Goal: Task Accomplishment & Management: Complete application form

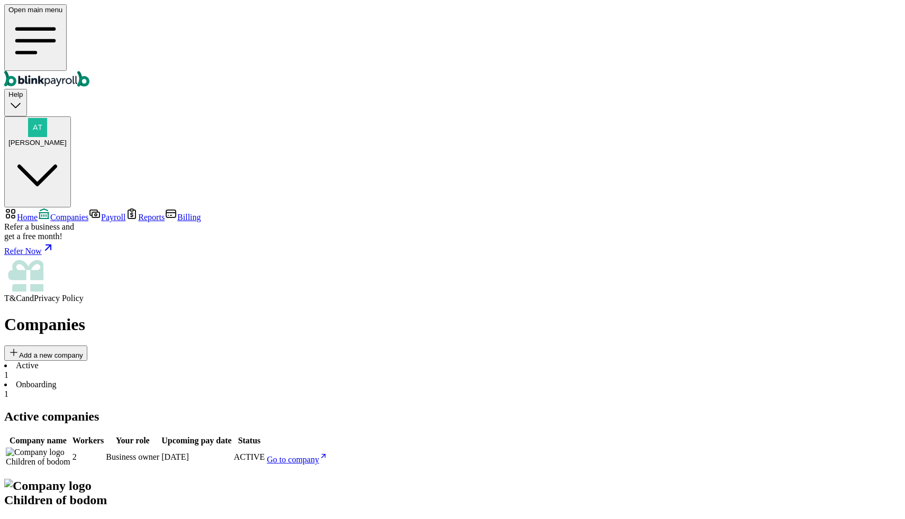
click at [242, 380] on li "Onboarding 1" at bounding box center [452, 389] width 897 height 19
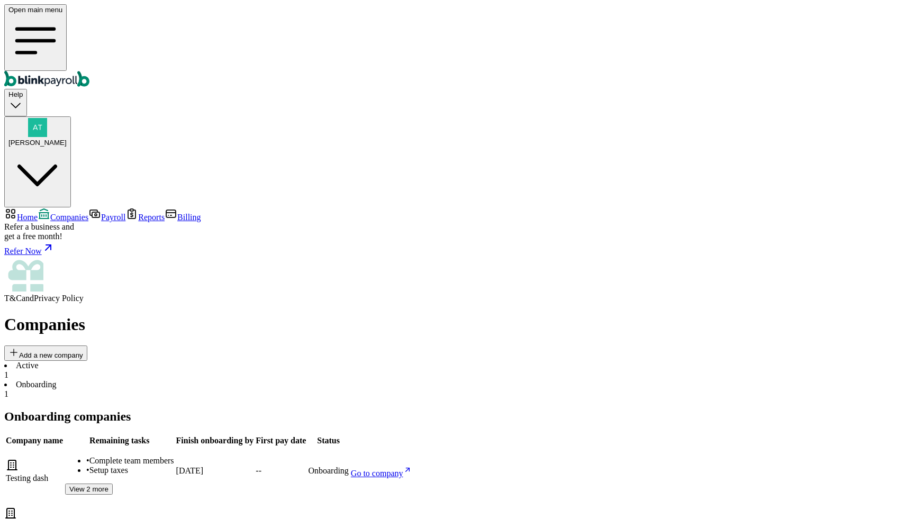
click at [403, 469] on span "Go to company" at bounding box center [377, 473] width 52 height 9
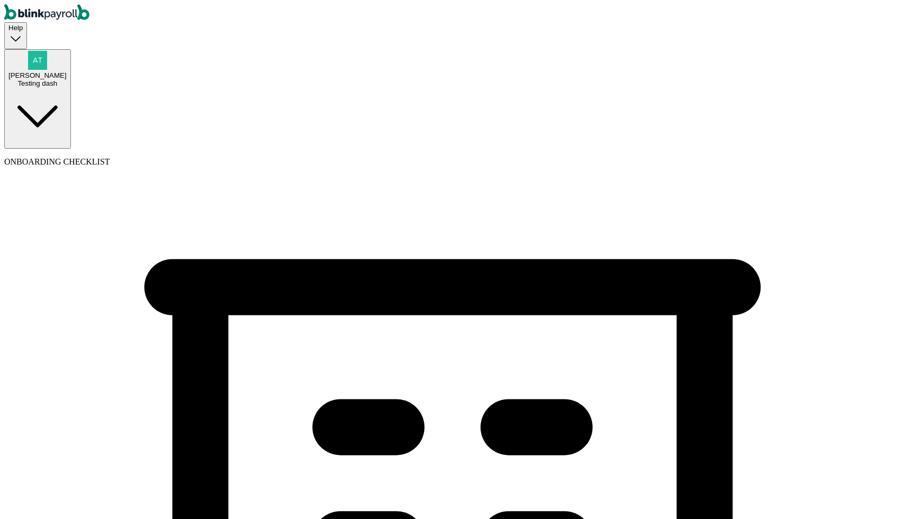
select select "Limited Partnership"
select select "Arts or Entertainment or Recreation"
select select "Limited Partnership"
select select "Arts or Entertainment or Recreation"
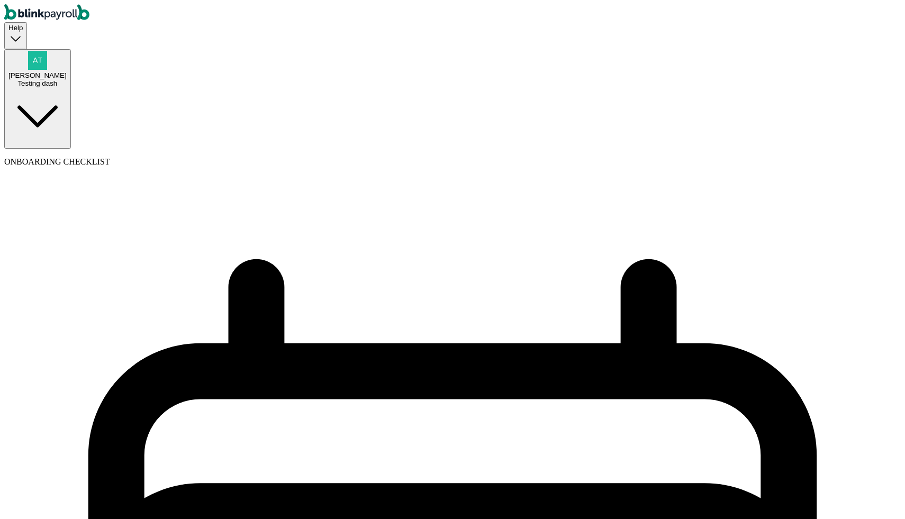
select select "weekly"
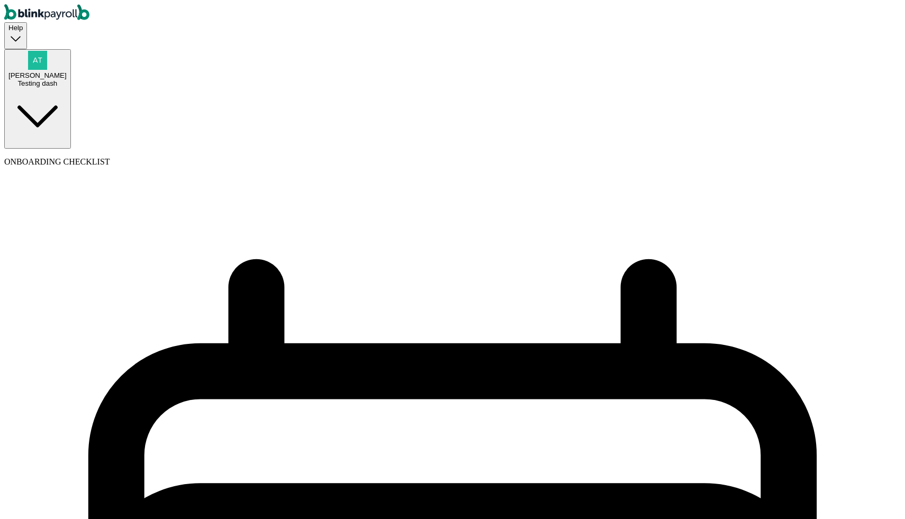
select select "Monday"
select select "09/29/2025"
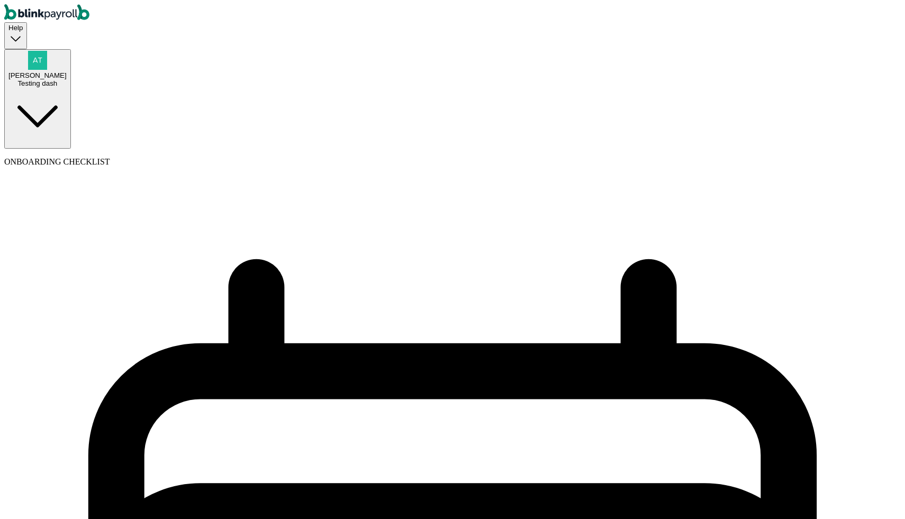
drag, startPoint x: 195, startPoint y: 196, endPoint x: 293, endPoint y: 196, distance: 97.9
drag, startPoint x: 197, startPoint y: 195, endPoint x: 286, endPoint y: 200, distance: 89.6
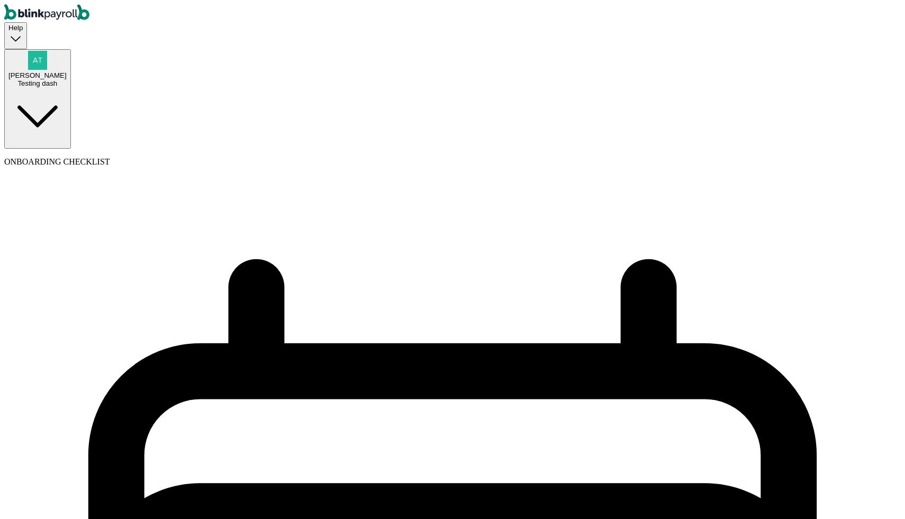
copy span "Which day of the week?"
drag, startPoint x: 194, startPoint y: 246, endPoint x: 276, endPoint y: 251, distance: 82.3
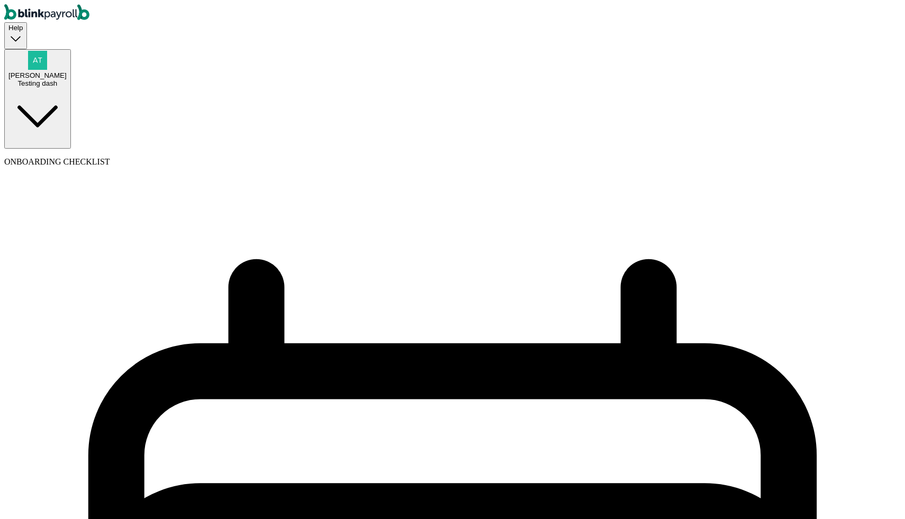
drag, startPoint x: 242, startPoint y: 247, endPoint x: 316, endPoint y: 248, distance: 73.1
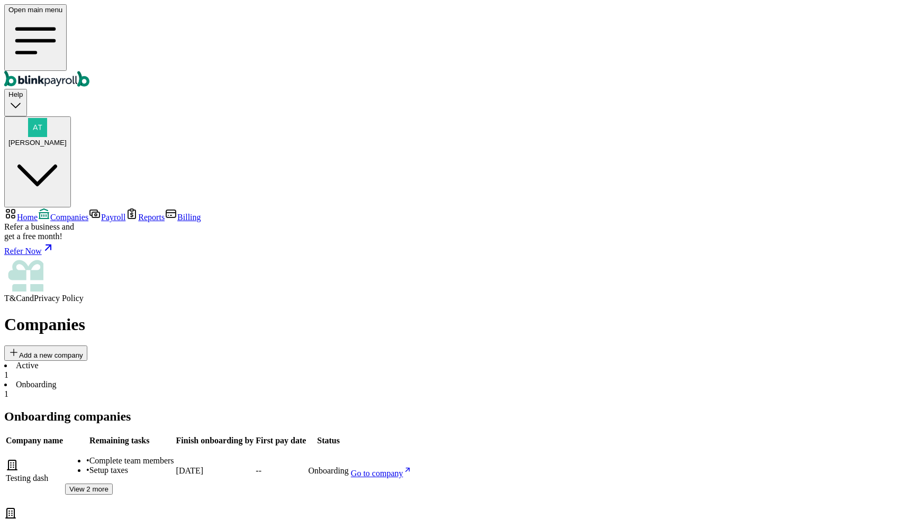
click at [179, 410] on h2 "Onboarding companies" at bounding box center [452, 417] width 897 height 14
click at [179, 361] on li "Active 1" at bounding box center [452, 370] width 897 height 19
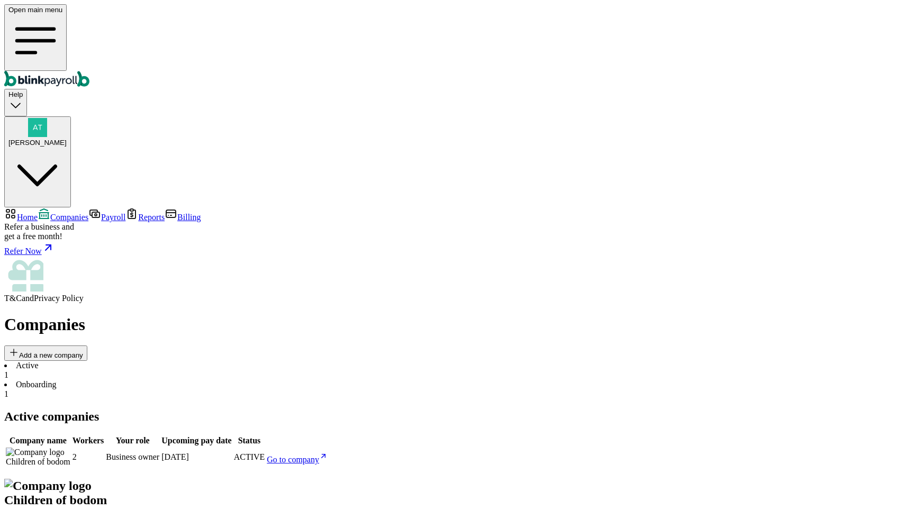
click at [328, 455] on link "Go to company" at bounding box center [297, 459] width 61 height 9
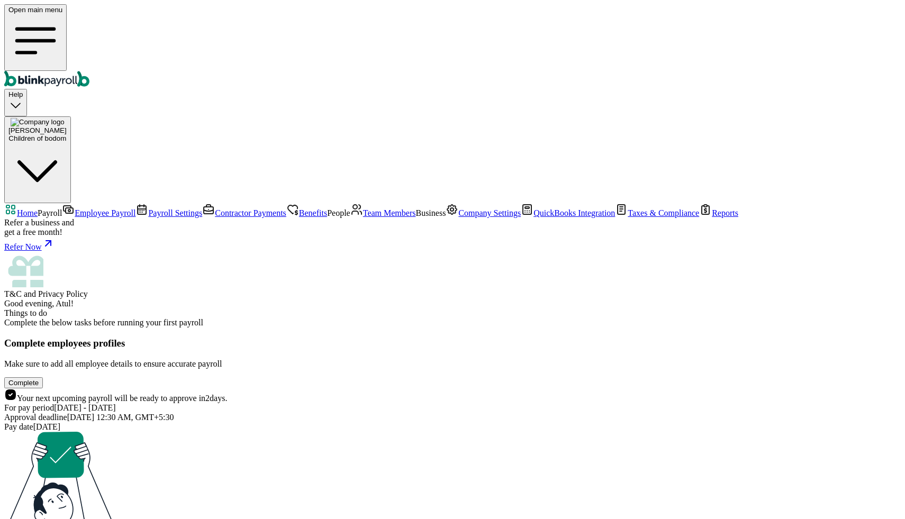
click at [62, 209] on link "Employee Payroll" at bounding box center [99, 213] width 74 height 9
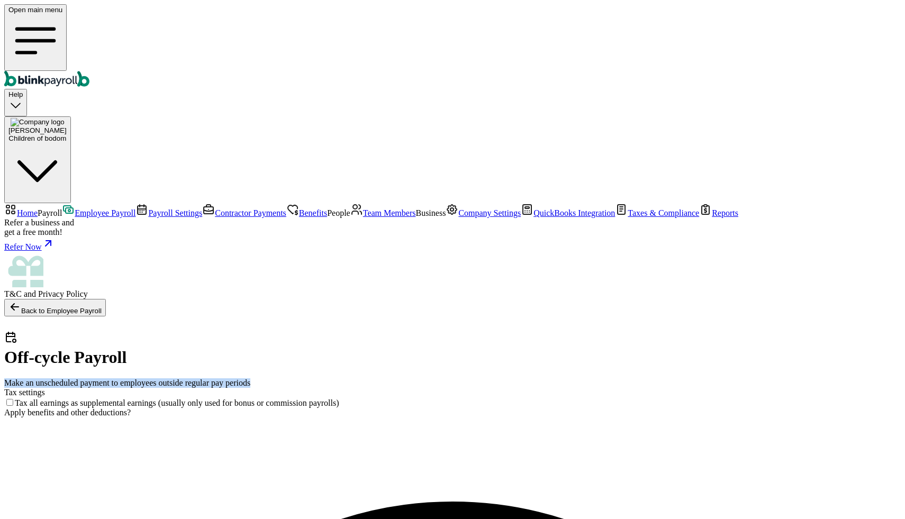
drag, startPoint x: 388, startPoint y: 104, endPoint x: 143, endPoint y: 106, distance: 245.1
copy span "Make an unscheduled payment to employees outside regular pay periods"
